Goal: Task Accomplishment & Management: Use online tool/utility

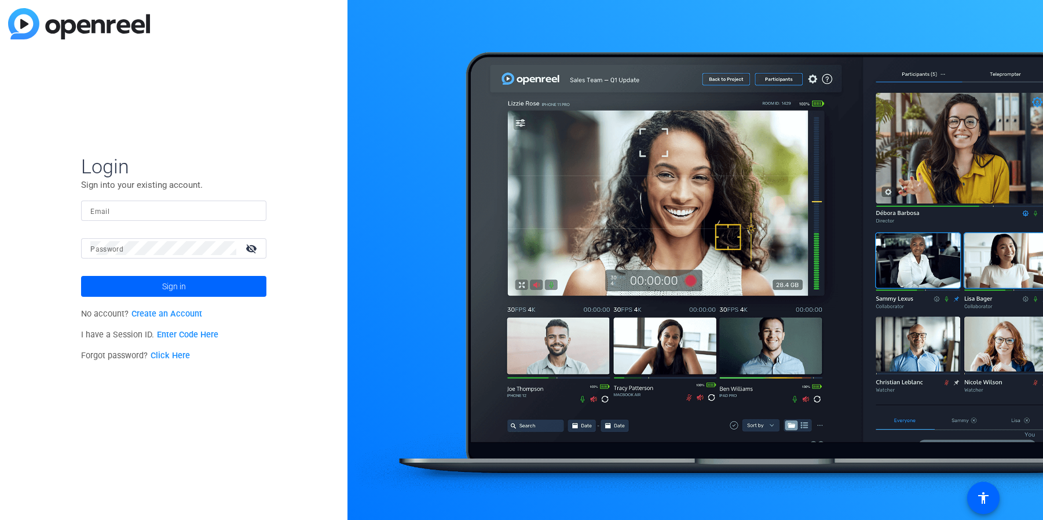
click at [152, 206] on input "Email" at bounding box center [173, 210] width 167 height 14
type input "[EMAIL_ADDRESS][DOMAIN_NAME]"
click at [81, 276] on button "Sign in" at bounding box center [173, 286] width 185 height 21
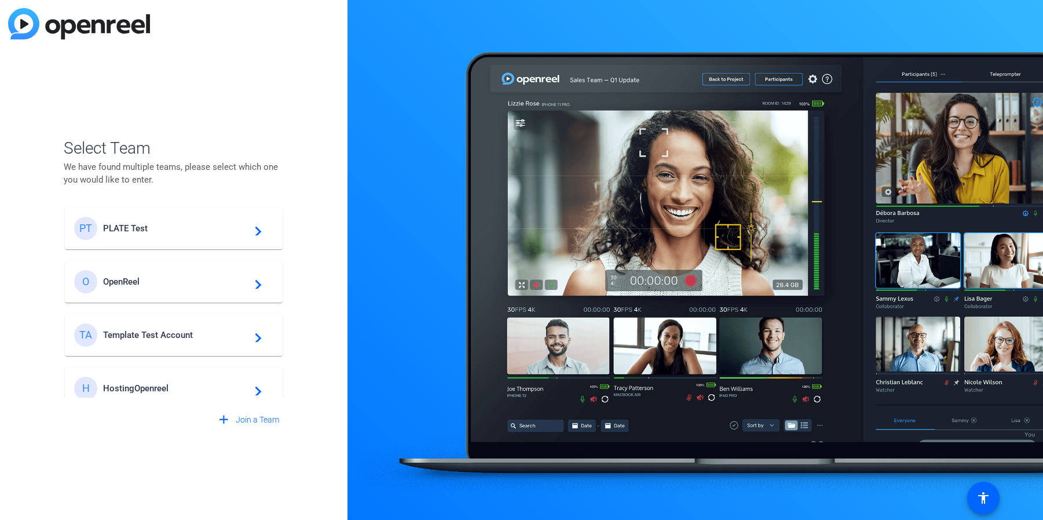
click at [224, 225] on span "PLATE Test" at bounding box center [175, 228] width 145 height 10
click at [294, 133] on div "Select Team We have found multiple teams, please select which one you would lik…" at bounding box center [173, 260] width 347 height 520
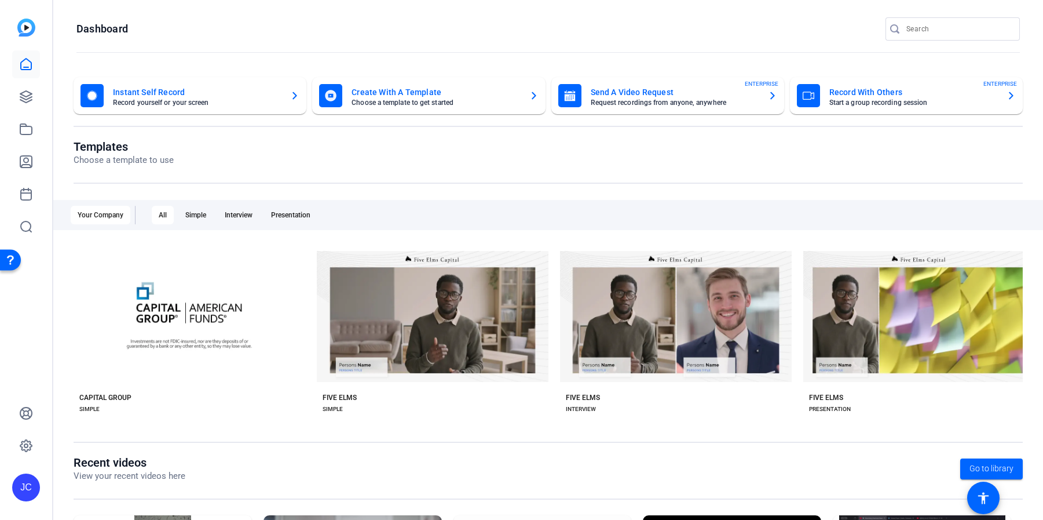
click at [1029, 14] on mat-toolbar "Dashboard" at bounding box center [548, 32] width 990 height 65
click at [25, 98] on icon at bounding box center [26, 97] width 12 height 12
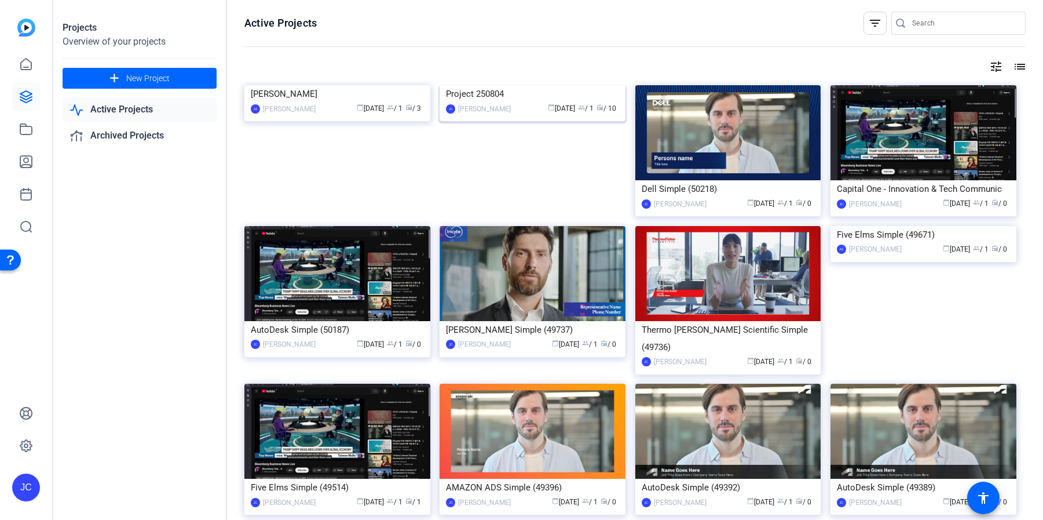
click at [515, 85] on img at bounding box center [533, 85] width 186 height 0
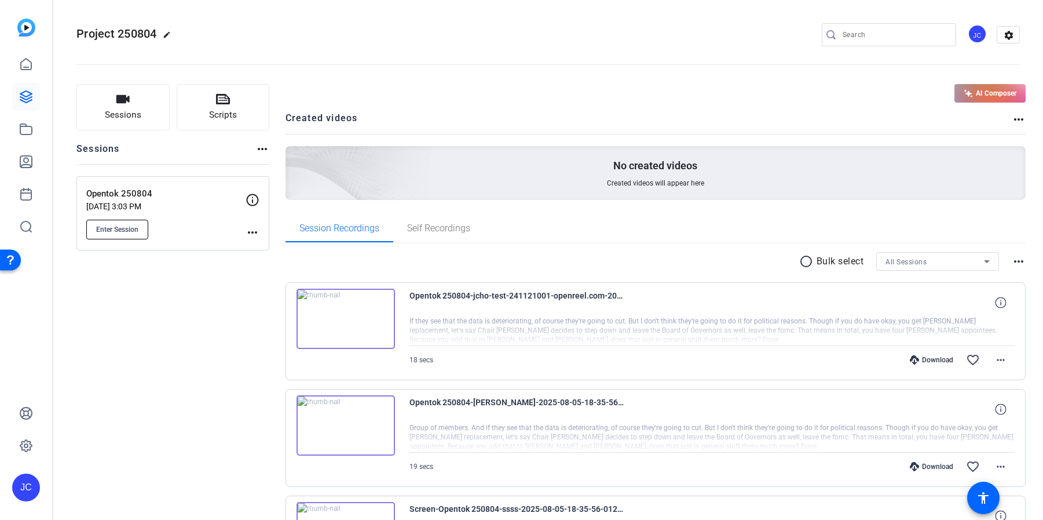
click at [132, 228] on span "Enter Session" at bounding box center [117, 229] width 42 height 9
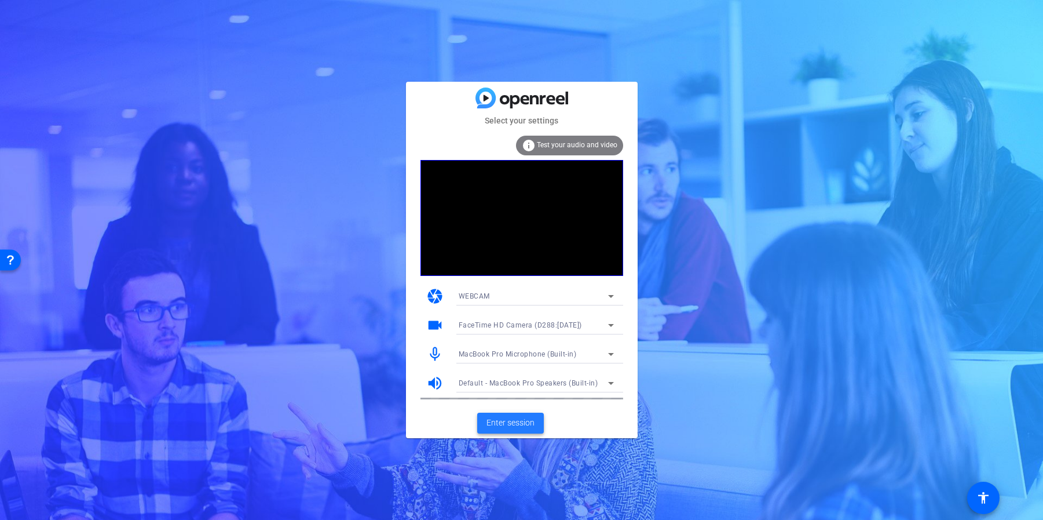
click at [514, 429] on span at bounding box center [510, 423] width 67 height 28
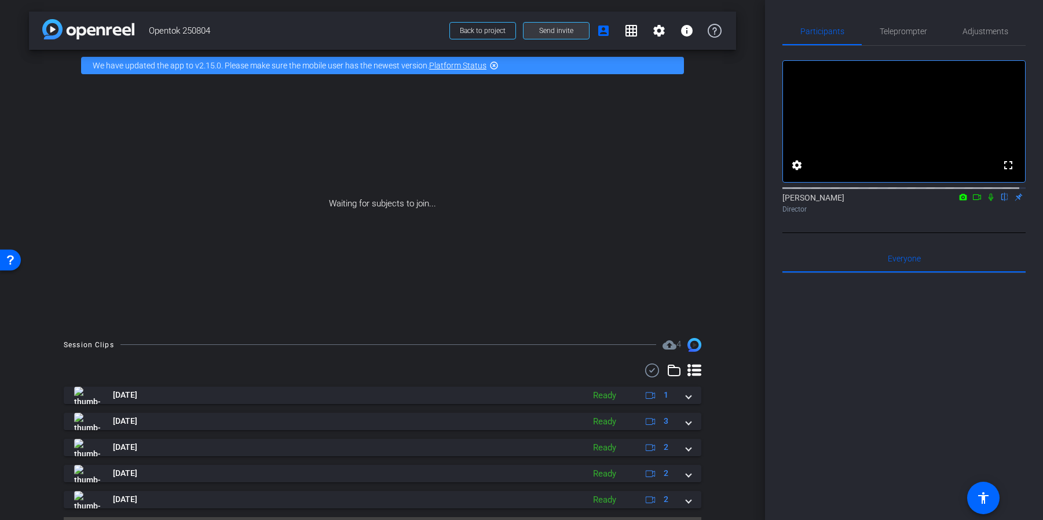
click at [579, 34] on span at bounding box center [556, 31] width 65 height 28
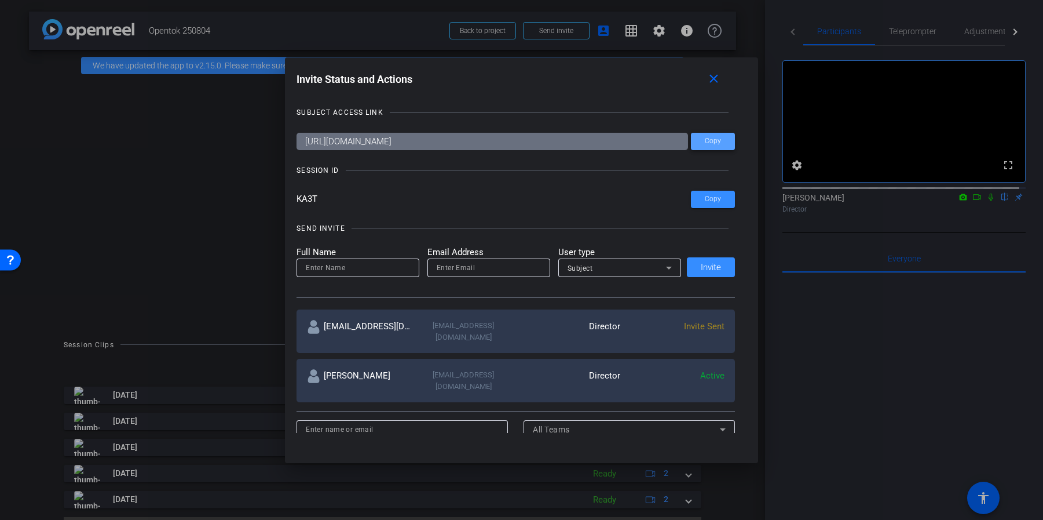
click at [721, 140] on span at bounding box center [713, 141] width 44 height 28
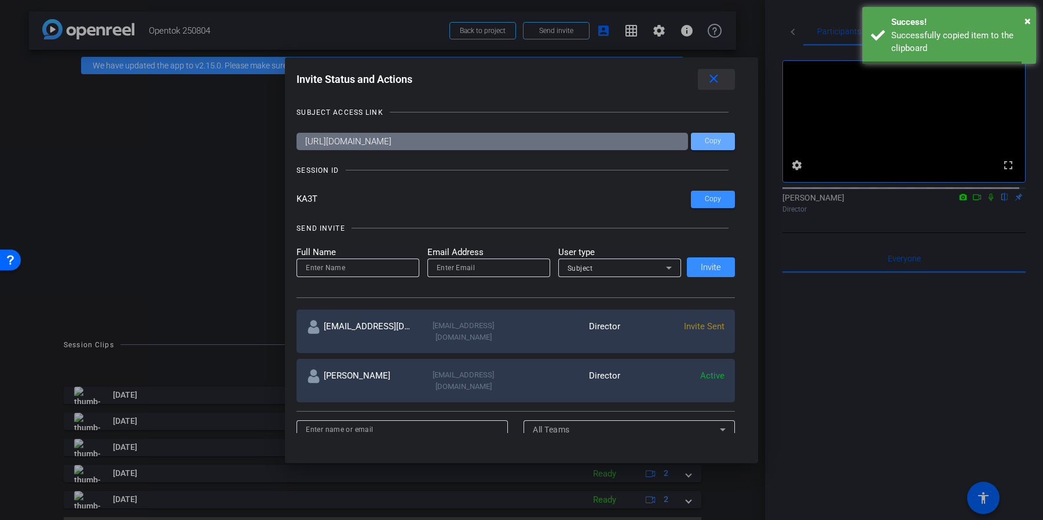
click at [725, 81] on span at bounding box center [716, 79] width 37 height 28
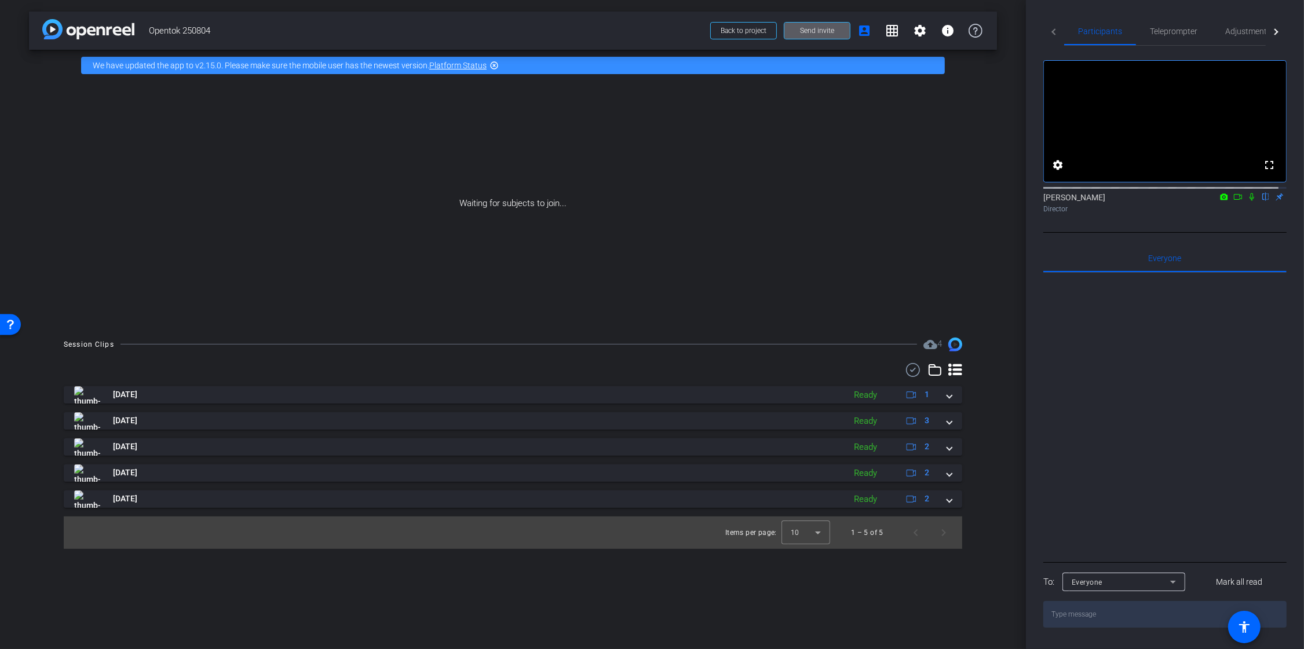
click at [1042, 202] on mat-icon at bounding box center [1252, 197] width 14 height 10
click at [810, 29] on span "Send invite" at bounding box center [817, 30] width 34 height 9
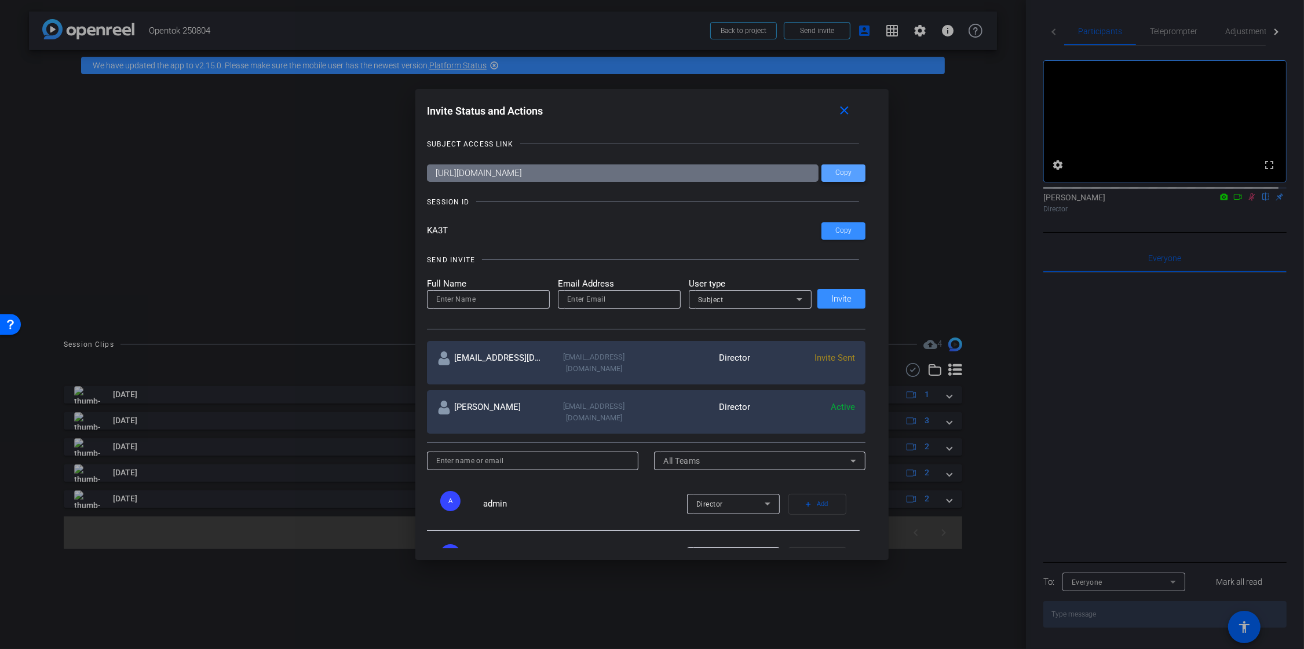
click at [845, 176] on span "Copy" at bounding box center [843, 173] width 16 height 9
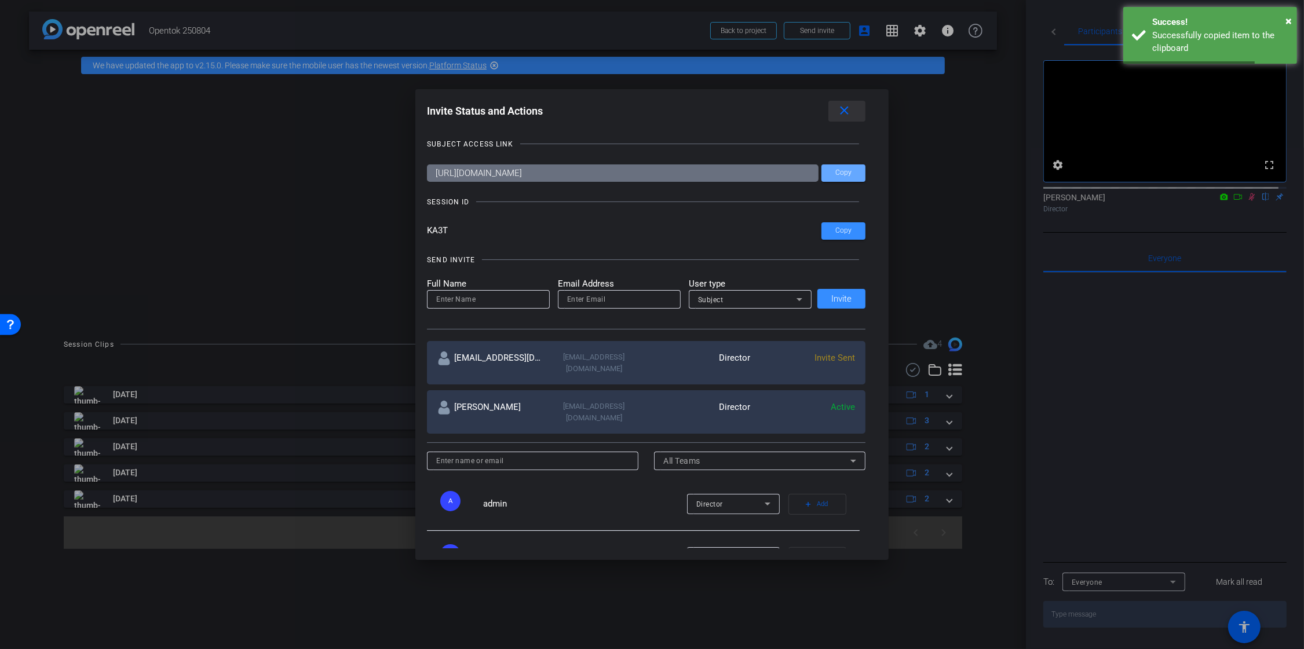
click at [851, 110] on mat-icon "close" at bounding box center [844, 111] width 14 height 14
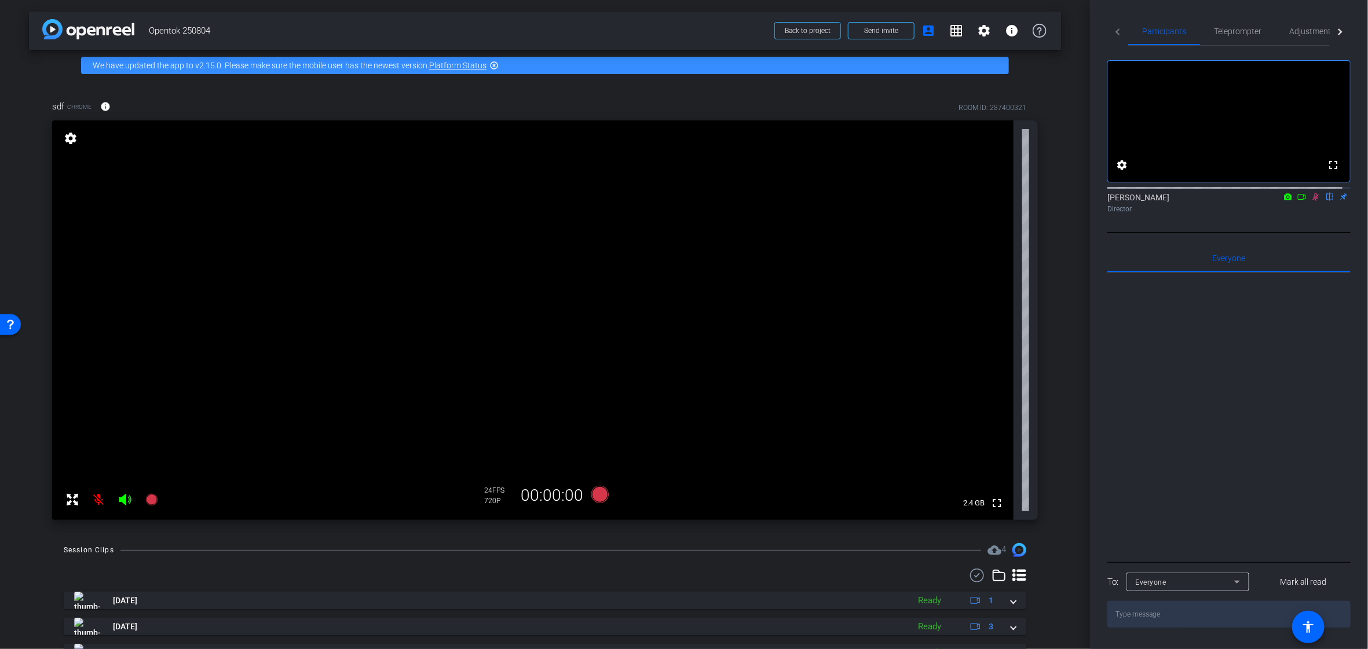
click at [1042, 357] on div at bounding box center [1228, 416] width 243 height 287
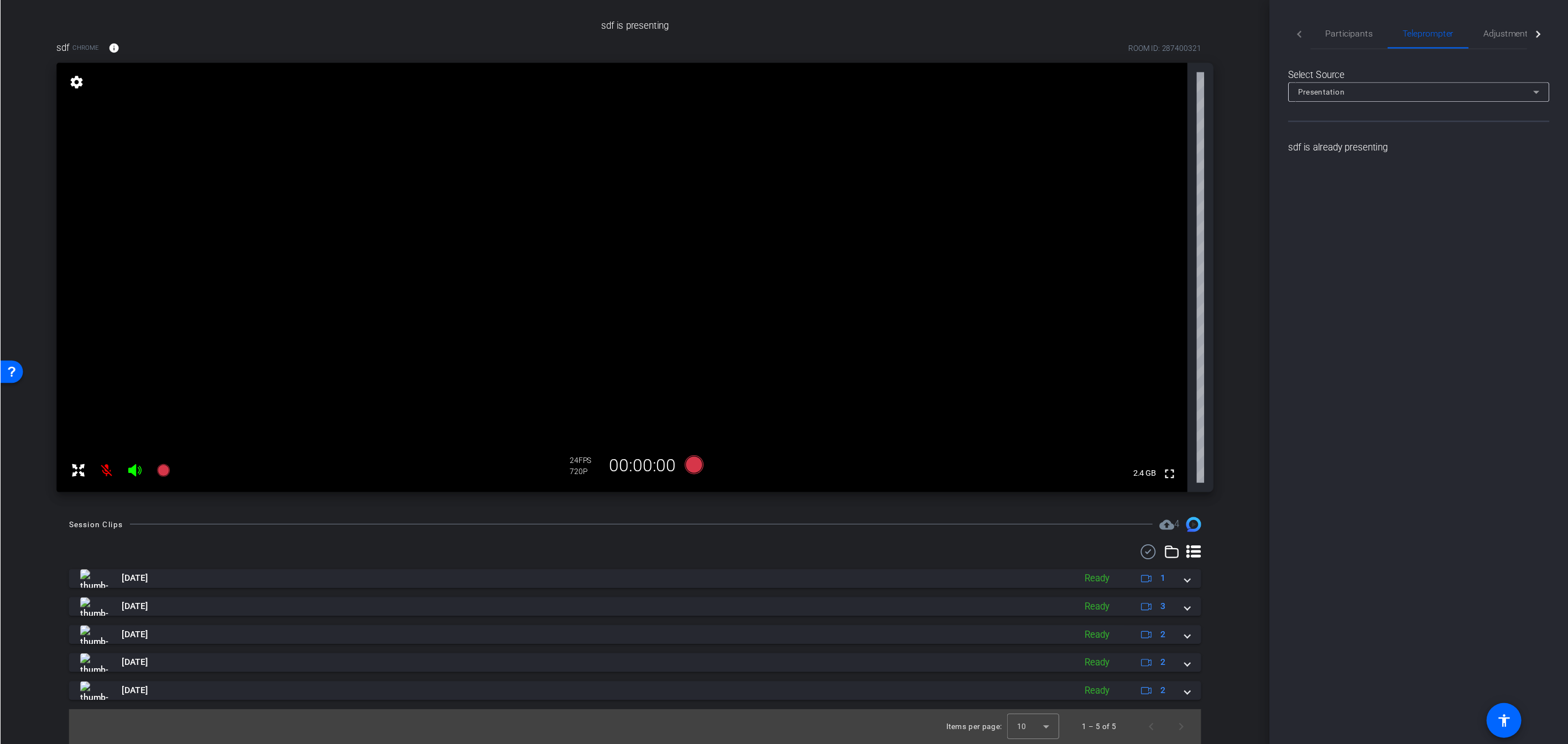
scroll to position [415, 0]
click at [613, 421] on icon at bounding box center [616, 412] width 16 height 16
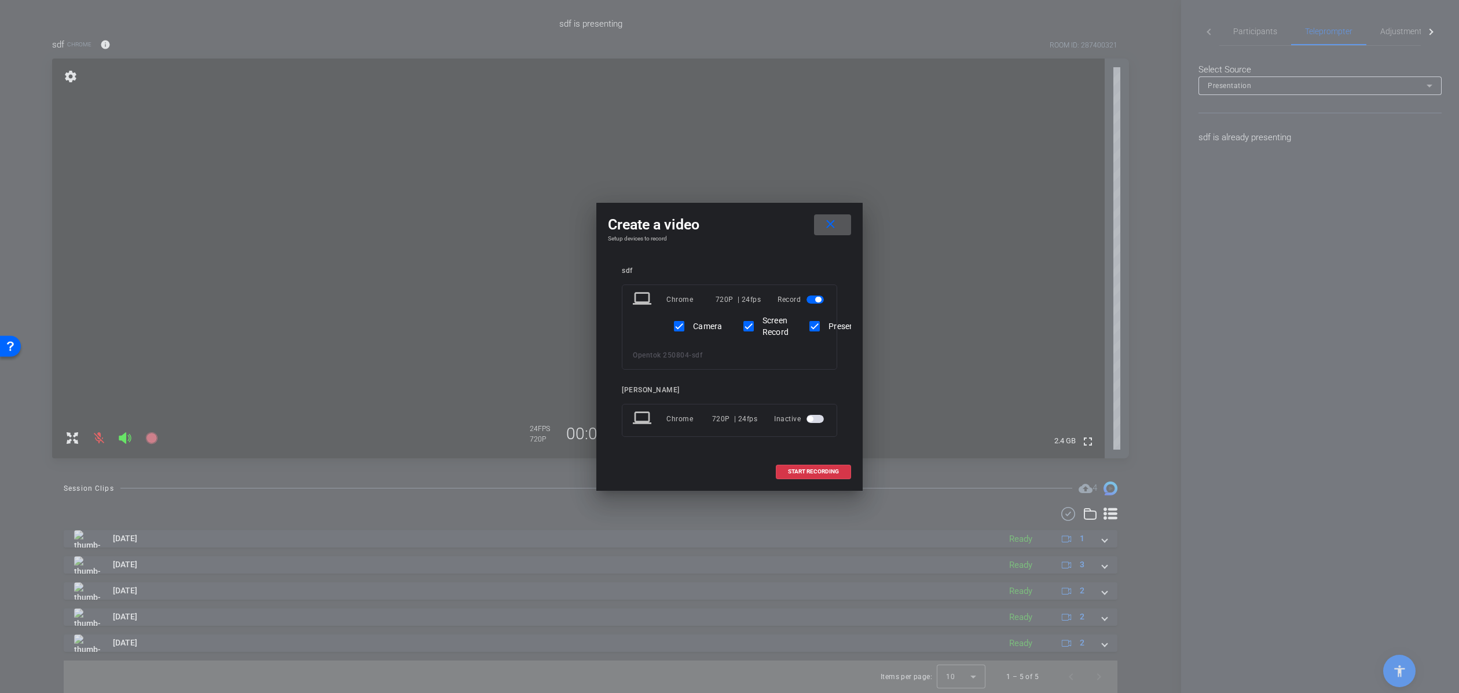
click at [922, 114] on div at bounding box center [729, 346] width 1459 height 693
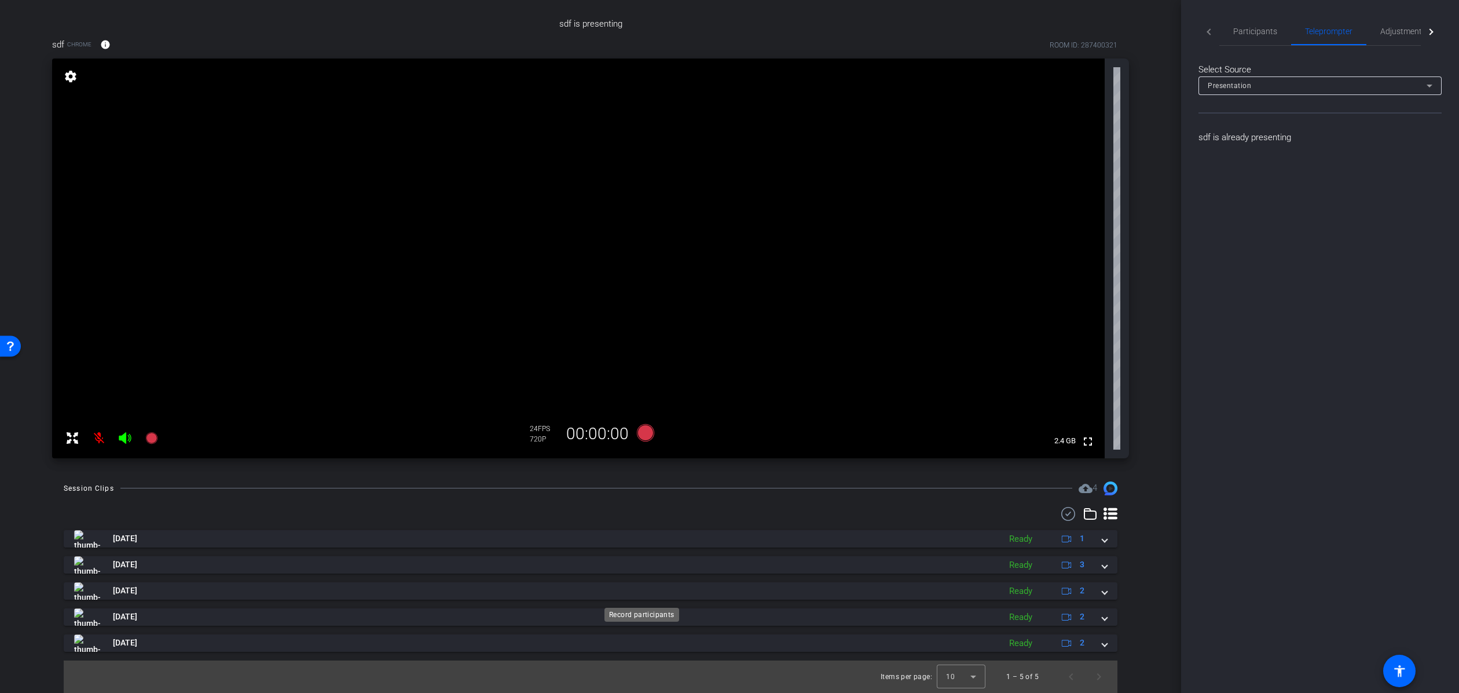
click at [640, 441] on icon at bounding box center [645, 431] width 17 height 17
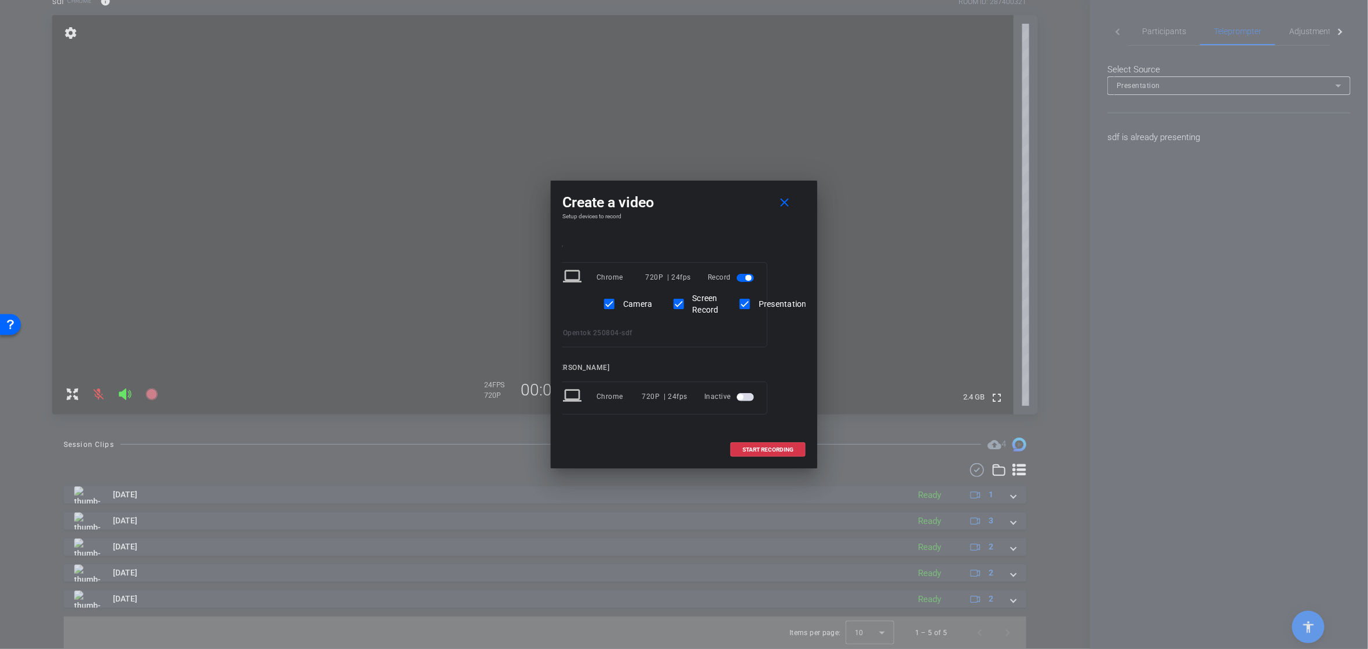
scroll to position [0, 0]
click at [785, 457] on span at bounding box center [768, 450] width 74 height 28
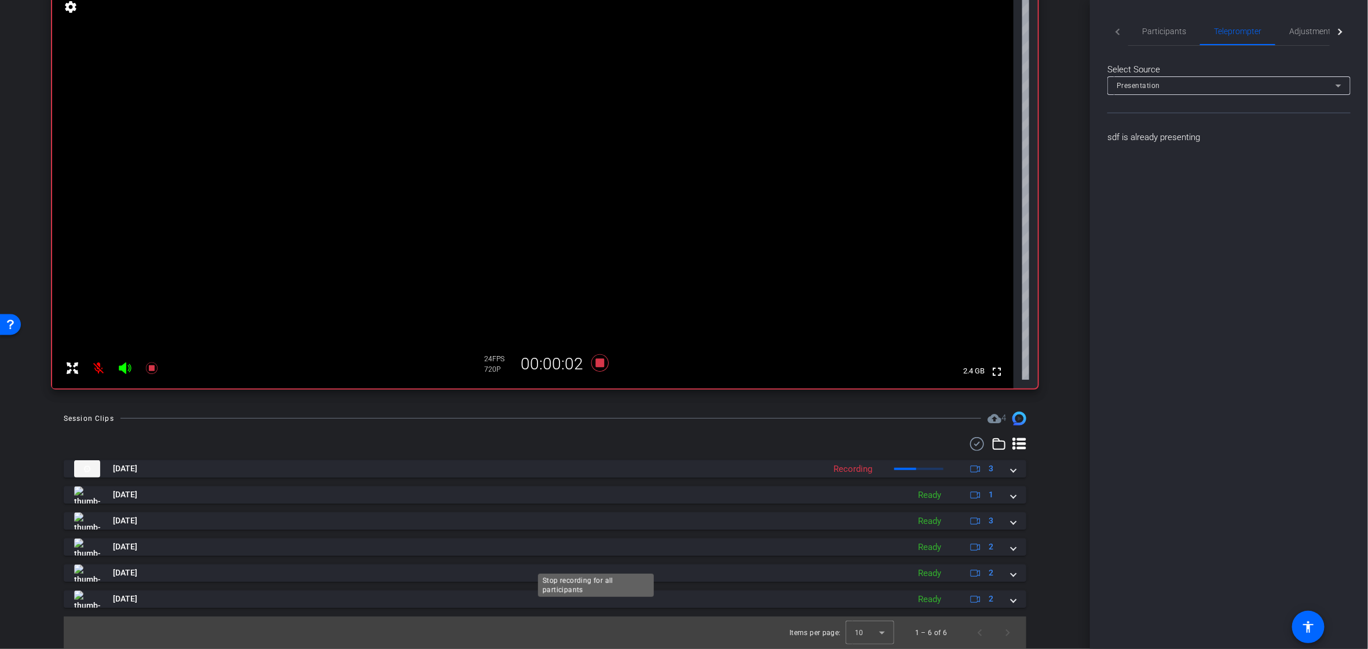
click at [603, 374] on icon at bounding box center [600, 363] width 28 height 21
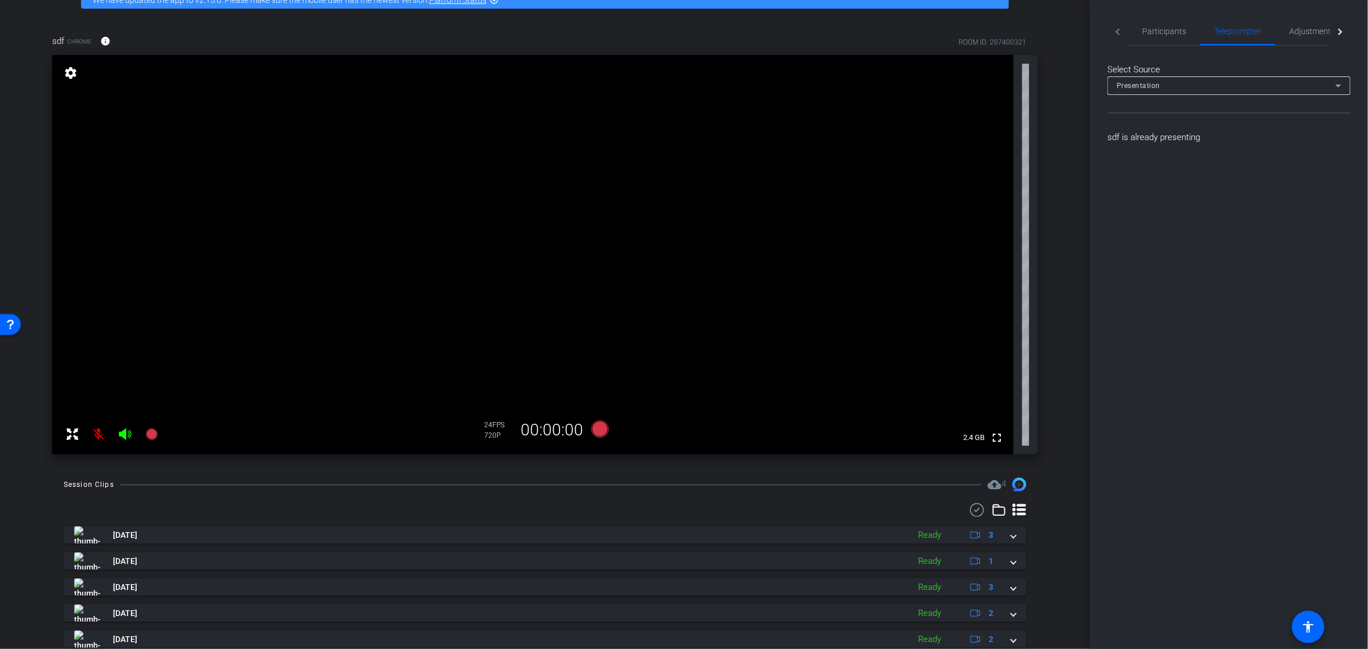
scroll to position [131, 0]
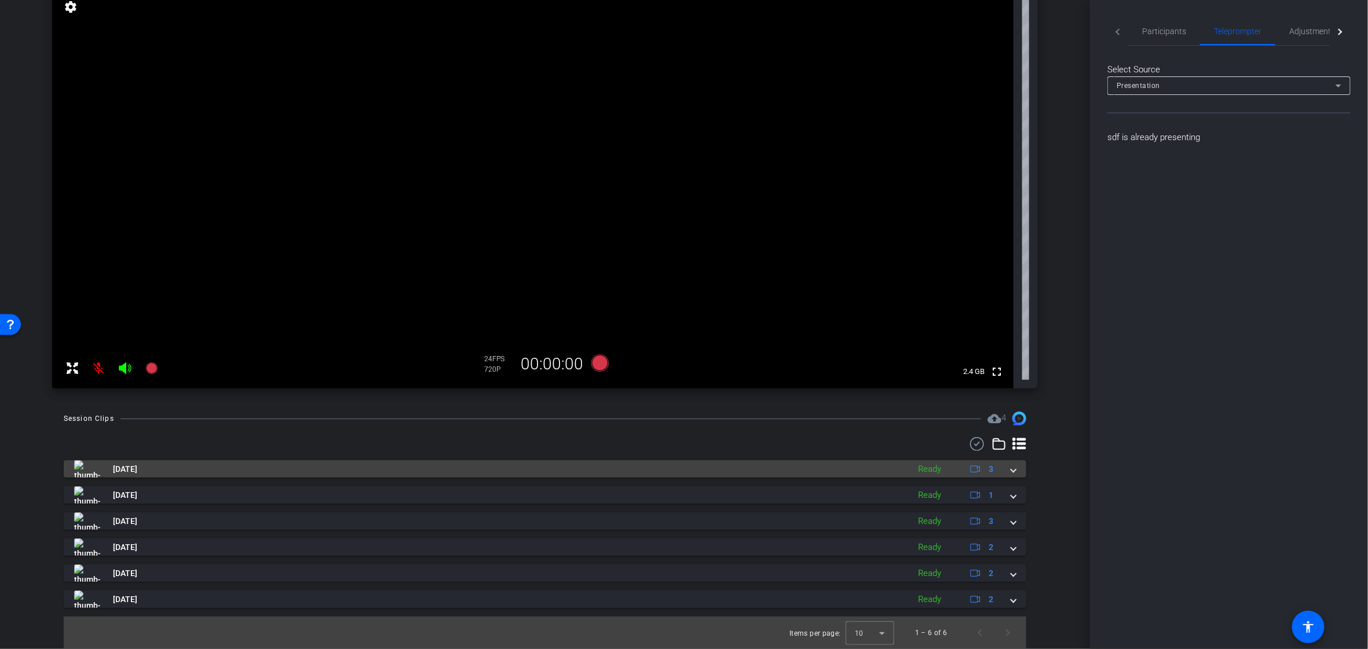
click at [818, 473] on mat-panel-title "Aug 12, 2025" at bounding box center [488, 468] width 829 height 17
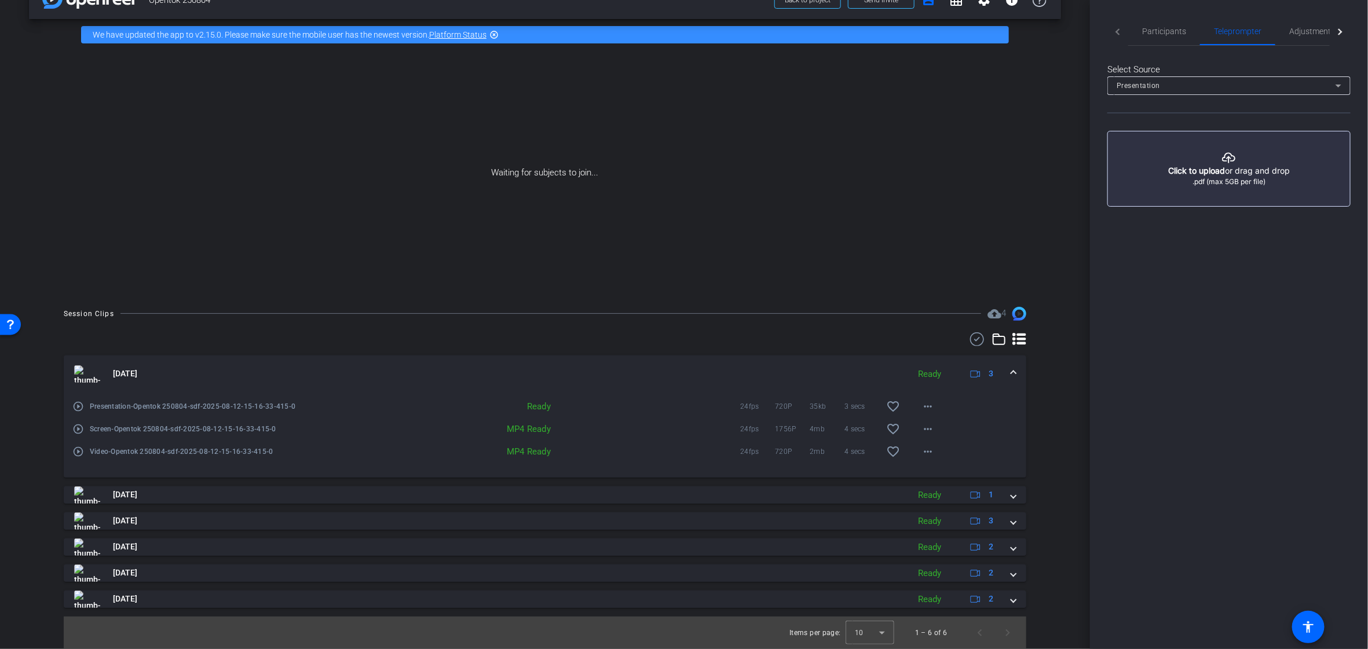
scroll to position [0, 0]
